Goal: Use online tool/utility: Utilize a website feature to perform a specific function

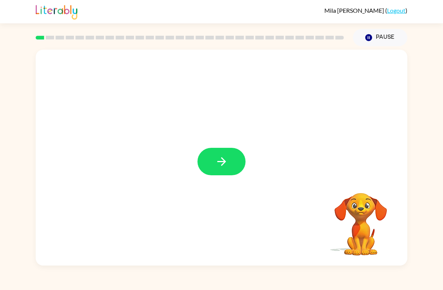
click at [218, 157] on icon "button" at bounding box center [221, 161] width 13 height 13
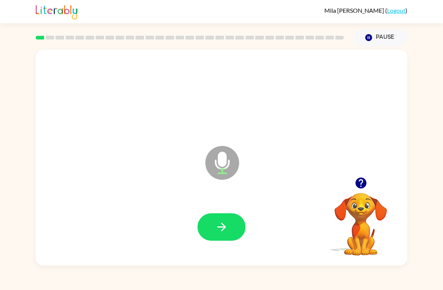
click at [224, 225] on icon "button" at bounding box center [221, 226] width 13 height 13
click at [228, 218] on button "button" at bounding box center [222, 226] width 48 height 27
click at [226, 232] on icon "button" at bounding box center [221, 226] width 13 height 13
click at [231, 225] on button "button" at bounding box center [222, 226] width 48 height 27
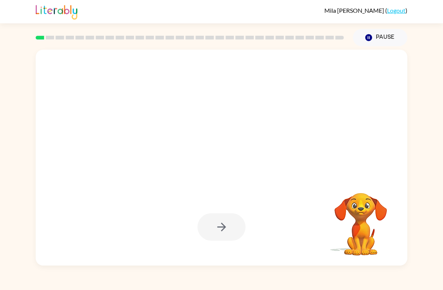
click at [220, 220] on div at bounding box center [222, 226] width 48 height 27
click at [219, 226] on div at bounding box center [222, 226] width 48 height 27
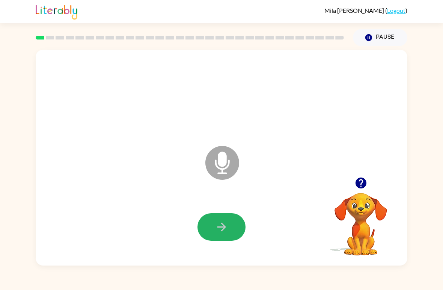
click at [226, 221] on icon "button" at bounding box center [221, 226] width 13 height 13
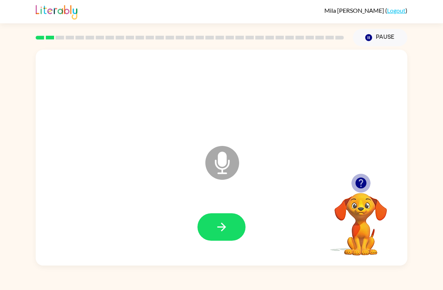
click at [363, 185] on icon "button" at bounding box center [360, 182] width 11 height 11
click at [225, 216] on button "button" at bounding box center [222, 226] width 48 height 27
click at [236, 238] on button "button" at bounding box center [222, 226] width 48 height 27
click at [232, 220] on button "button" at bounding box center [222, 226] width 48 height 27
click at [237, 229] on button "button" at bounding box center [222, 226] width 48 height 27
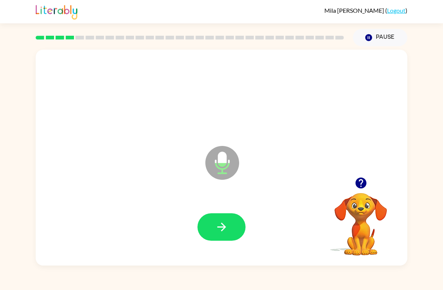
click at [227, 225] on icon "button" at bounding box center [221, 226] width 13 height 13
click at [223, 229] on icon "button" at bounding box center [221, 226] width 9 height 9
click at [226, 224] on icon "button" at bounding box center [221, 226] width 13 height 13
click at [227, 236] on button "button" at bounding box center [222, 226] width 48 height 27
click at [222, 226] on icon "button" at bounding box center [221, 226] width 13 height 13
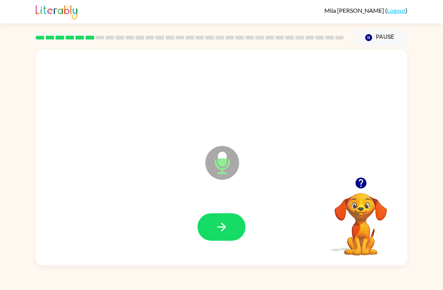
click at [228, 232] on icon "button" at bounding box center [221, 226] width 13 height 13
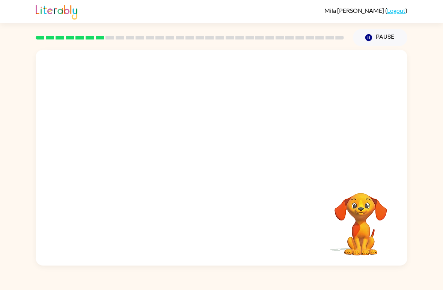
click at [442, 261] on div "Your browser must support playing .mp4 files to use Literably. Please try using…" at bounding box center [221, 155] width 443 height 219
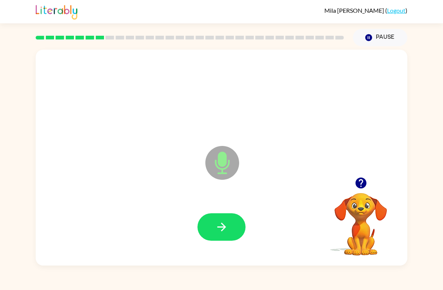
click at [231, 208] on div at bounding box center [221, 227] width 357 height 62
click at [219, 225] on icon "button" at bounding box center [221, 226] width 13 height 13
click at [224, 232] on icon "button" at bounding box center [221, 226] width 13 height 13
click at [223, 223] on icon "button" at bounding box center [221, 226] width 13 height 13
click at [232, 220] on button "button" at bounding box center [222, 226] width 48 height 27
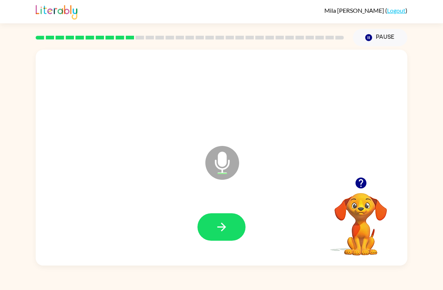
click at [226, 233] on icon "button" at bounding box center [221, 226] width 13 height 13
click at [226, 234] on button "button" at bounding box center [222, 226] width 48 height 27
click at [365, 180] on icon "button" at bounding box center [360, 182] width 11 height 11
click at [219, 231] on icon "button" at bounding box center [221, 226] width 13 height 13
click at [220, 237] on button "button" at bounding box center [222, 226] width 48 height 27
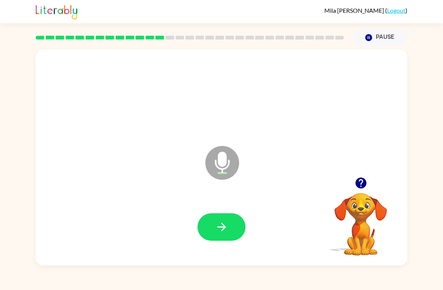
click at [226, 235] on button "button" at bounding box center [222, 226] width 48 height 27
click at [229, 228] on button "button" at bounding box center [222, 226] width 48 height 27
click at [227, 225] on icon "button" at bounding box center [221, 226] width 13 height 13
click at [229, 219] on button "button" at bounding box center [222, 226] width 48 height 27
click at [220, 223] on icon "button" at bounding box center [221, 226] width 13 height 13
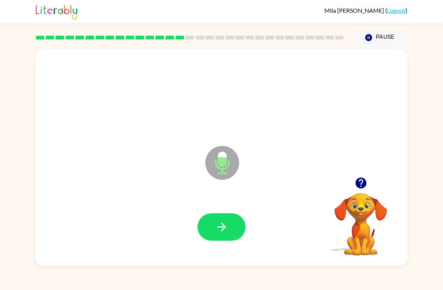
click at [368, 185] on button "button" at bounding box center [361, 182] width 19 height 19
click at [228, 230] on icon "button" at bounding box center [221, 226] width 13 height 13
click at [229, 225] on button "button" at bounding box center [222, 226] width 48 height 27
click at [225, 222] on icon "button" at bounding box center [221, 226] width 13 height 13
click at [213, 230] on button "button" at bounding box center [222, 226] width 48 height 27
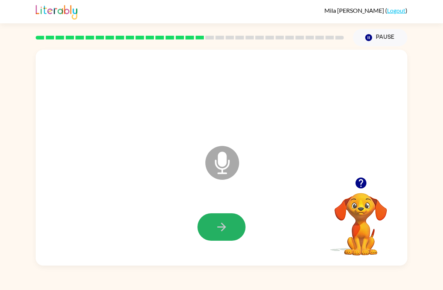
click at [229, 225] on button "button" at bounding box center [222, 226] width 48 height 27
click at [229, 230] on button "button" at bounding box center [222, 226] width 48 height 27
click at [222, 226] on icon "button" at bounding box center [221, 226] width 13 height 13
click at [231, 230] on button "button" at bounding box center [222, 226] width 48 height 27
click at [228, 222] on icon "button" at bounding box center [221, 226] width 13 height 13
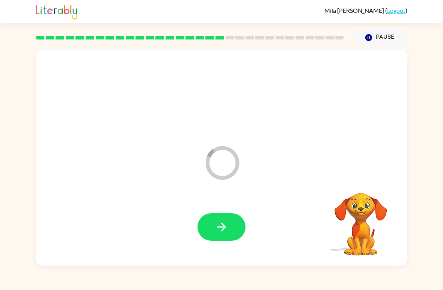
click at [222, 229] on icon "button" at bounding box center [221, 226] width 13 height 13
click at [228, 227] on icon "button" at bounding box center [221, 226] width 13 height 13
click at [229, 232] on button "button" at bounding box center [222, 226] width 48 height 27
click at [222, 223] on icon "button" at bounding box center [221, 226] width 9 height 9
click at [215, 222] on icon "button" at bounding box center [221, 226] width 13 height 13
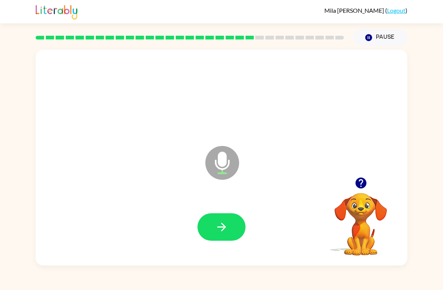
click at [362, 188] on icon "button" at bounding box center [360, 182] width 11 height 11
click at [217, 226] on icon "button" at bounding box center [221, 226] width 13 height 13
click at [220, 222] on icon "button" at bounding box center [221, 226] width 13 height 13
click at [225, 229] on icon "button" at bounding box center [221, 226] width 13 height 13
click at [224, 227] on icon "button" at bounding box center [221, 226] width 9 height 9
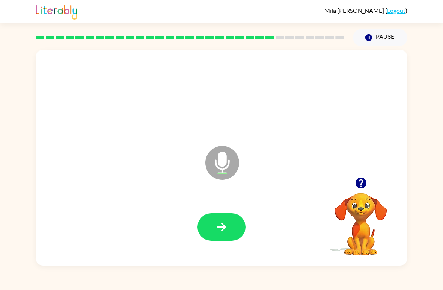
click at [231, 228] on button "button" at bounding box center [222, 226] width 48 height 27
click at [207, 230] on button "button" at bounding box center [222, 226] width 48 height 27
click at [212, 220] on button "button" at bounding box center [222, 226] width 48 height 27
click at [367, 188] on icon "button" at bounding box center [361, 182] width 13 height 13
click at [222, 220] on icon "button" at bounding box center [221, 226] width 13 height 13
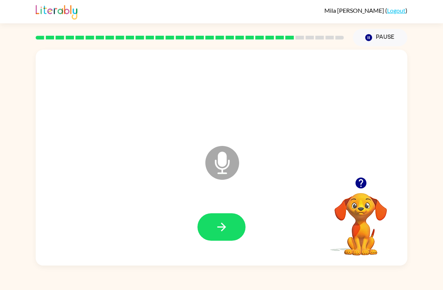
click at [224, 223] on icon "button" at bounding box center [221, 226] width 13 height 13
click at [216, 224] on icon "button" at bounding box center [221, 226] width 13 height 13
click at [220, 221] on icon "button" at bounding box center [221, 226] width 13 height 13
click at [364, 183] on icon "button" at bounding box center [360, 182] width 11 height 11
click at [207, 225] on button "button" at bounding box center [222, 226] width 48 height 27
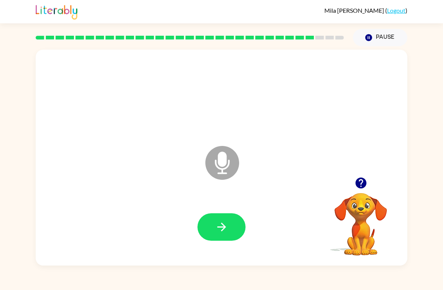
click at [377, 190] on div at bounding box center [360, 182] width 75 height 19
click at [356, 186] on icon "button" at bounding box center [361, 182] width 13 height 13
click at [208, 231] on button "button" at bounding box center [222, 226] width 48 height 27
click at [212, 227] on button "button" at bounding box center [222, 226] width 48 height 27
click at [214, 217] on button "button" at bounding box center [222, 226] width 48 height 27
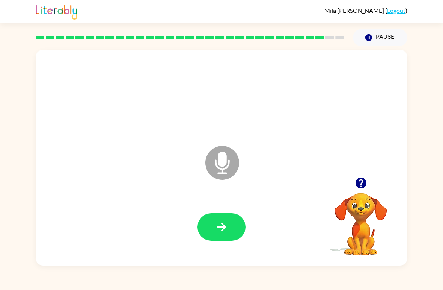
click at [360, 178] on icon "button" at bounding box center [361, 182] width 13 height 13
click at [229, 228] on button "button" at bounding box center [222, 226] width 48 height 27
click at [217, 231] on icon "button" at bounding box center [221, 226] width 13 height 13
click at [217, 229] on icon "button" at bounding box center [221, 226] width 13 height 13
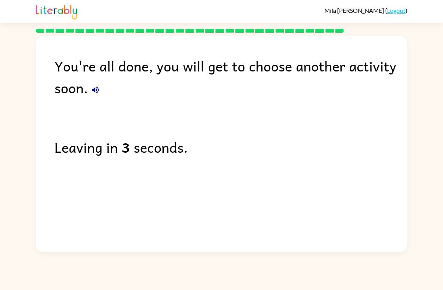
click at [102, 90] on button "button" at bounding box center [95, 89] width 15 height 15
